Goal: Information Seeking & Learning: Check status

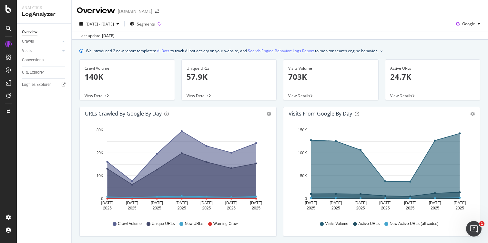
click at [359, 29] on div "[DATE] - [DATE] Segments Google" at bounding box center [280, 25] width 416 height 13
click at [96, 26] on span "[DATE] - [DATE]" at bounding box center [99, 23] width 28 height 5
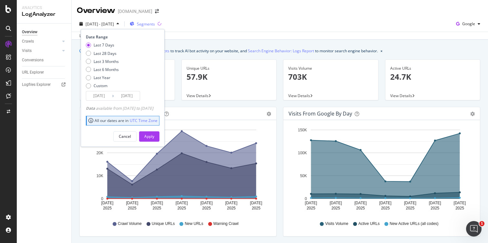
click at [155, 24] on span "Segments" at bounding box center [146, 23] width 18 height 5
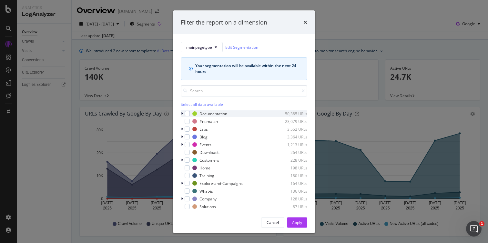
click at [183, 114] on icon "modal" at bounding box center [182, 114] width 2 height 4
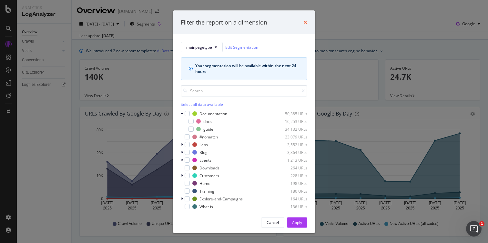
click at [307, 21] on icon "times" at bounding box center [305, 22] width 4 height 5
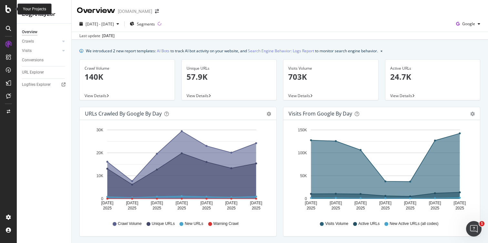
click at [10, 9] on icon at bounding box center [8, 9] width 6 height 8
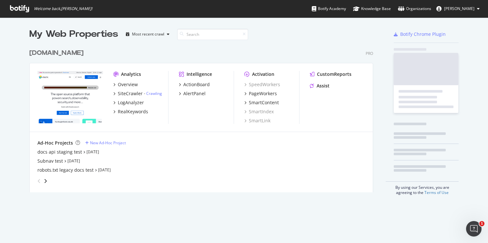
scroll to position [243, 488]
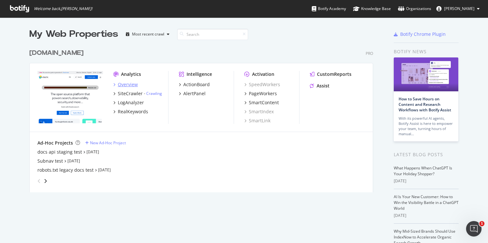
click at [127, 85] on div "Overview" at bounding box center [128, 84] width 20 height 6
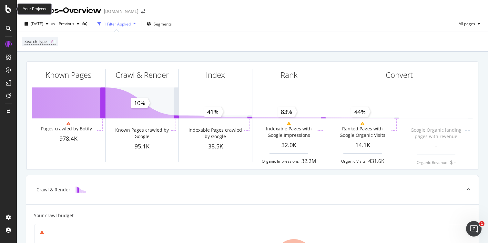
click at [8, 8] on icon at bounding box center [8, 9] width 6 height 8
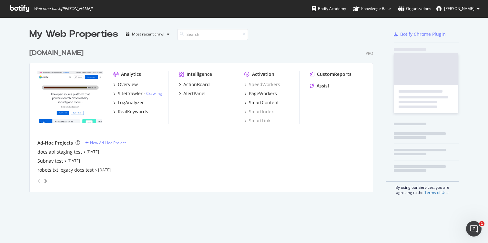
scroll to position [243, 488]
